Goal: Information Seeking & Learning: Find specific fact

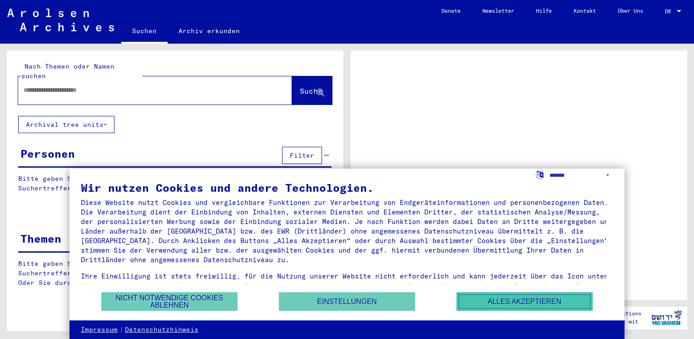
click at [493, 294] on button "Alles akzeptieren" at bounding box center [524, 301] width 136 height 19
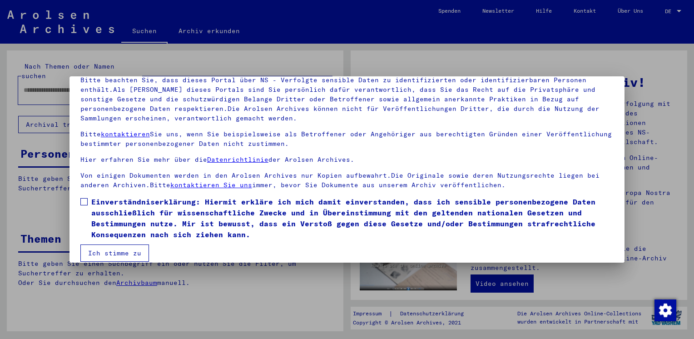
scroll to position [76, 0]
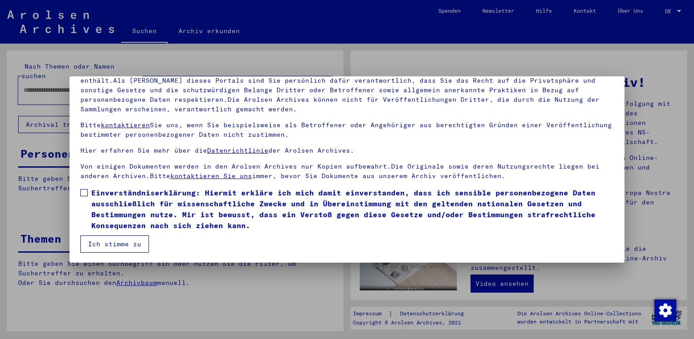
click at [82, 194] on span at bounding box center [83, 192] width 7 height 7
click at [93, 245] on button "Ich stimme zu" at bounding box center [114, 243] width 69 height 17
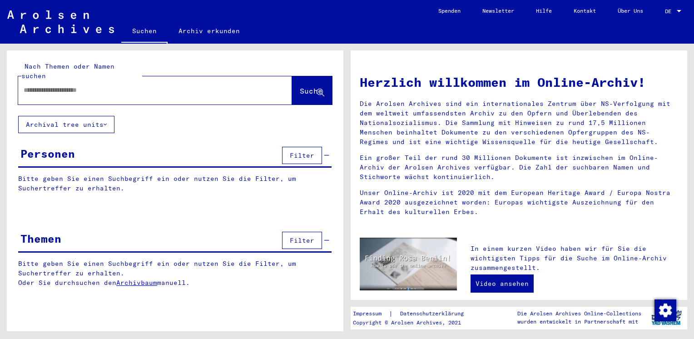
click at [33, 238] on div "Themen Filter" at bounding box center [174, 240] width 313 height 23
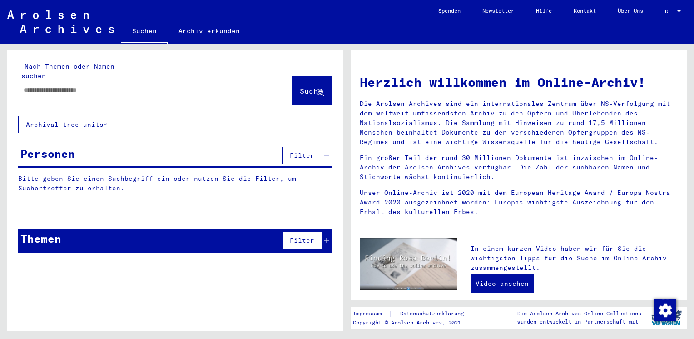
drag, startPoint x: 33, startPoint y: 238, endPoint x: 55, endPoint y: 79, distance: 160.5
click at [55, 85] on input "text" at bounding box center [144, 90] width 241 height 10
click at [23, 81] on div at bounding box center [141, 90] width 246 height 20
type input "*******"
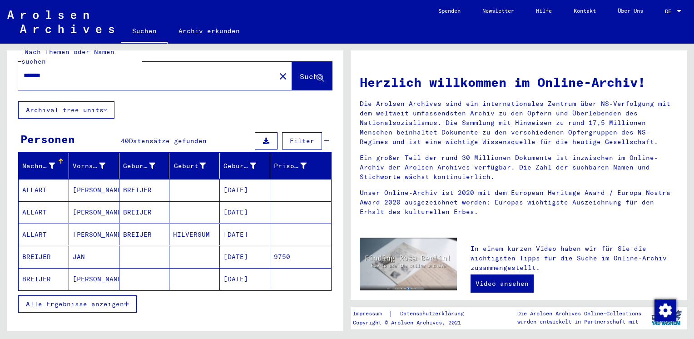
scroll to position [24, 0]
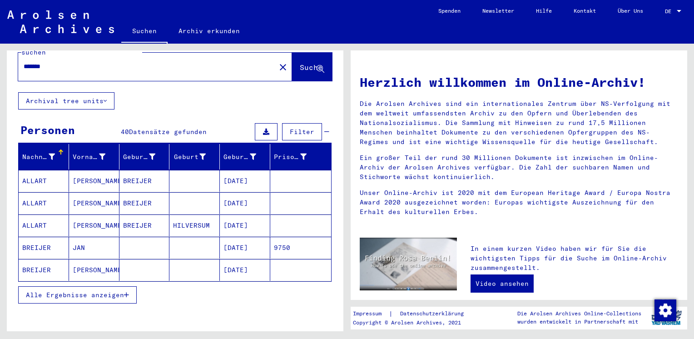
click at [45, 290] on span "Alle Ergebnisse anzeigen" at bounding box center [75, 294] width 98 height 8
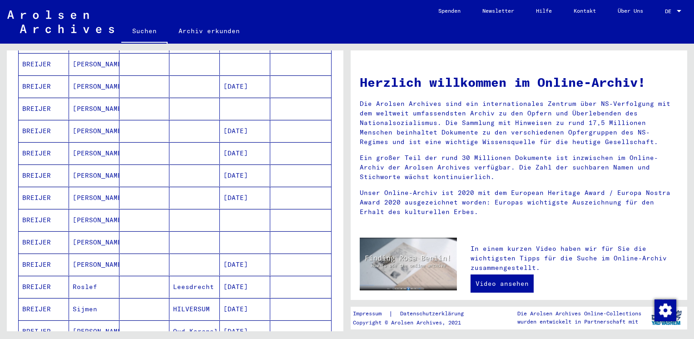
scroll to position [281, 0]
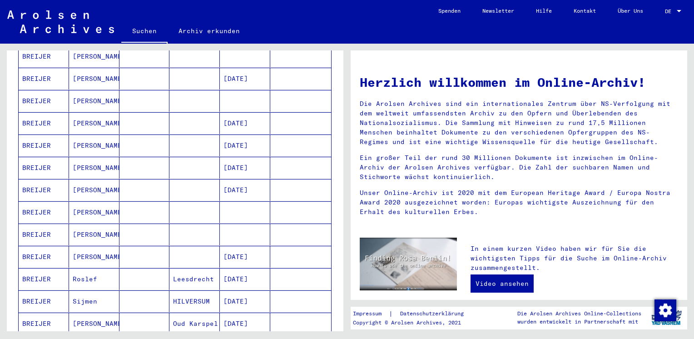
click at [27, 206] on mat-cell "BREIJER" at bounding box center [44, 212] width 50 height 22
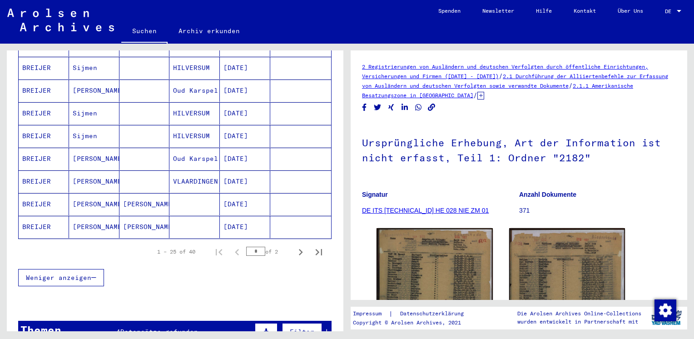
scroll to position [527, 0]
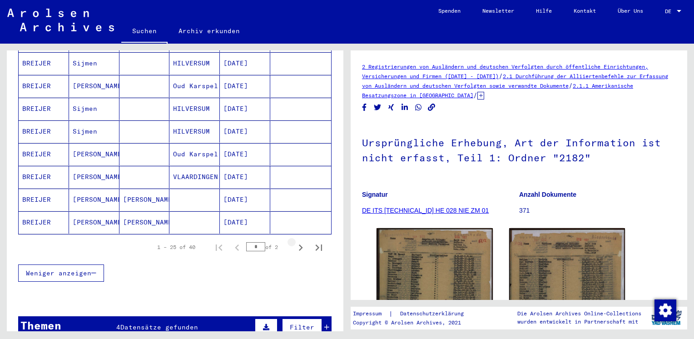
click at [291, 238] on button "Next page" at bounding box center [300, 247] width 18 height 18
type input "*"
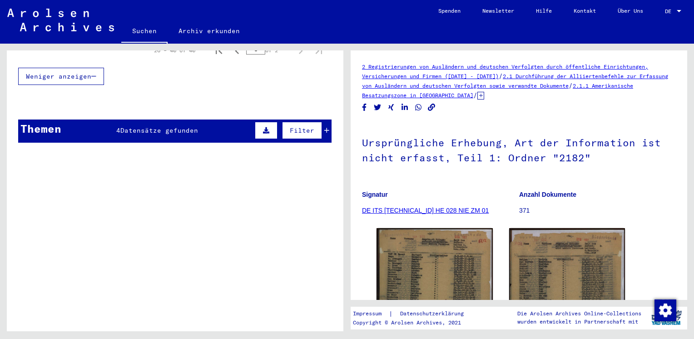
scroll to position [496, 0]
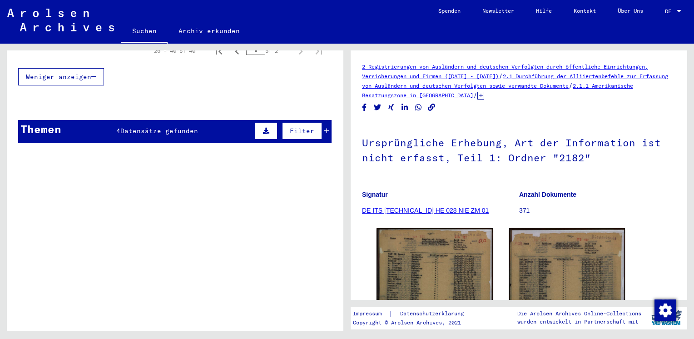
click at [23, 204] on td "[TECHNICAL_ID]" at bounding box center [51, 222] width 64 height 42
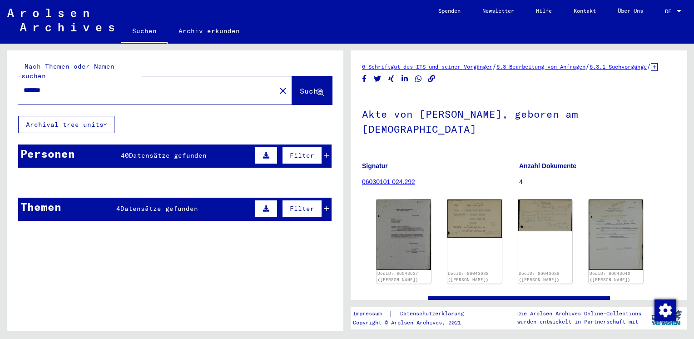
click at [36, 152] on div "Personen 40 Datensätze gefunden Filter" at bounding box center [174, 155] width 313 height 23
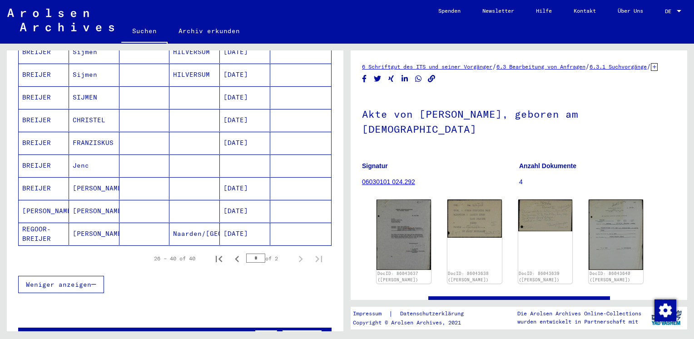
scroll to position [284, 0]
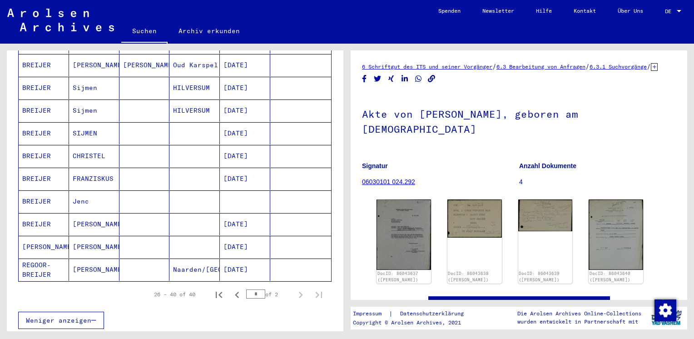
click at [48, 281] on div "26 – 40 of 40 * of 2" at bounding box center [174, 293] width 313 height 25
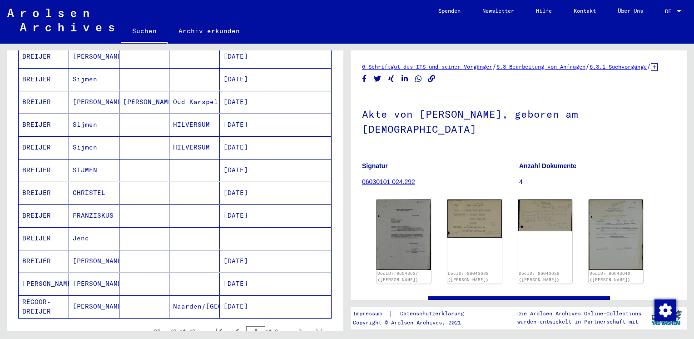
scroll to position [216, 0]
